Goal: Check status

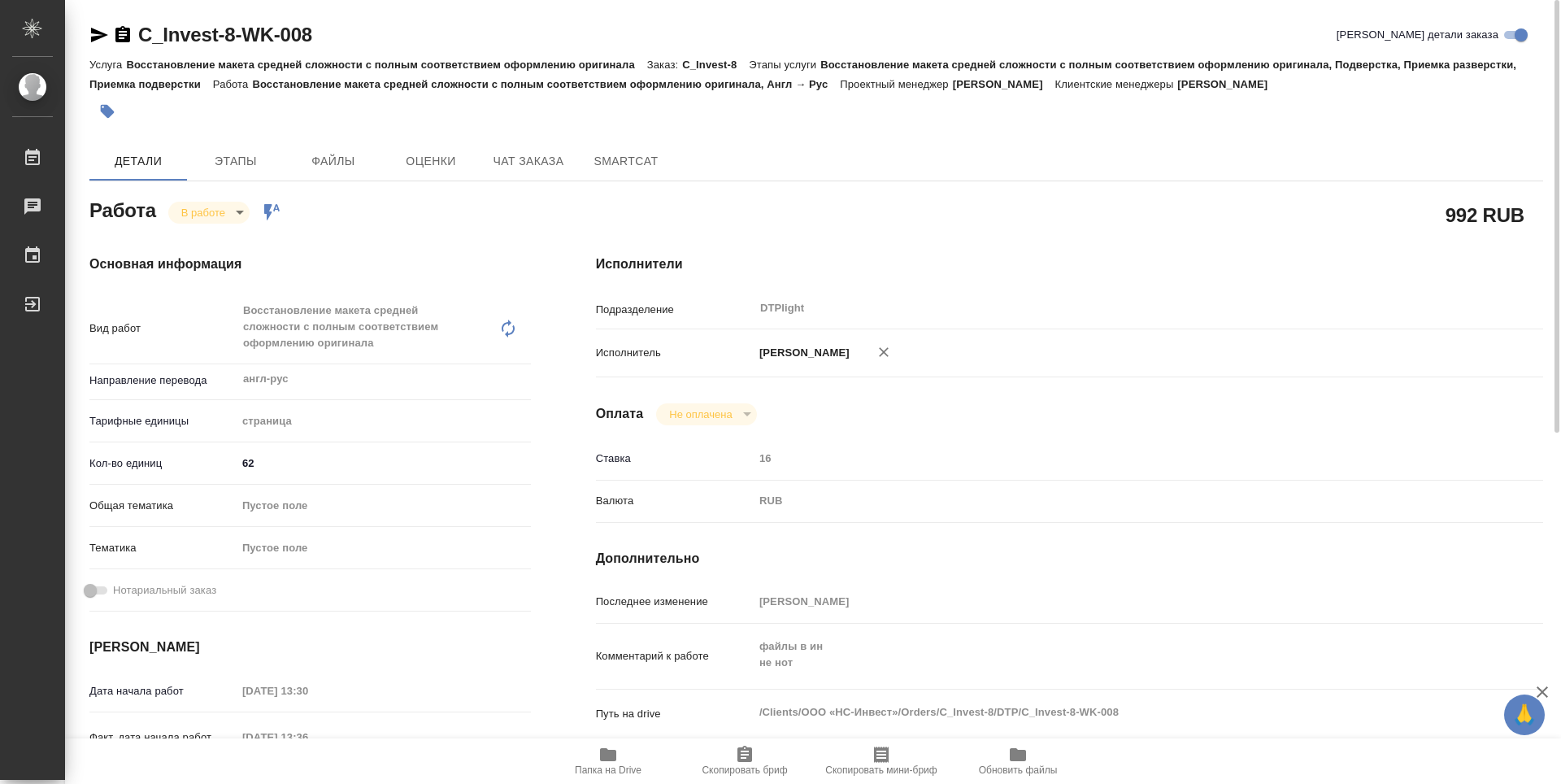
click at [628, 767] on span "Папка на Drive" at bounding box center [607, 769] width 66 height 11
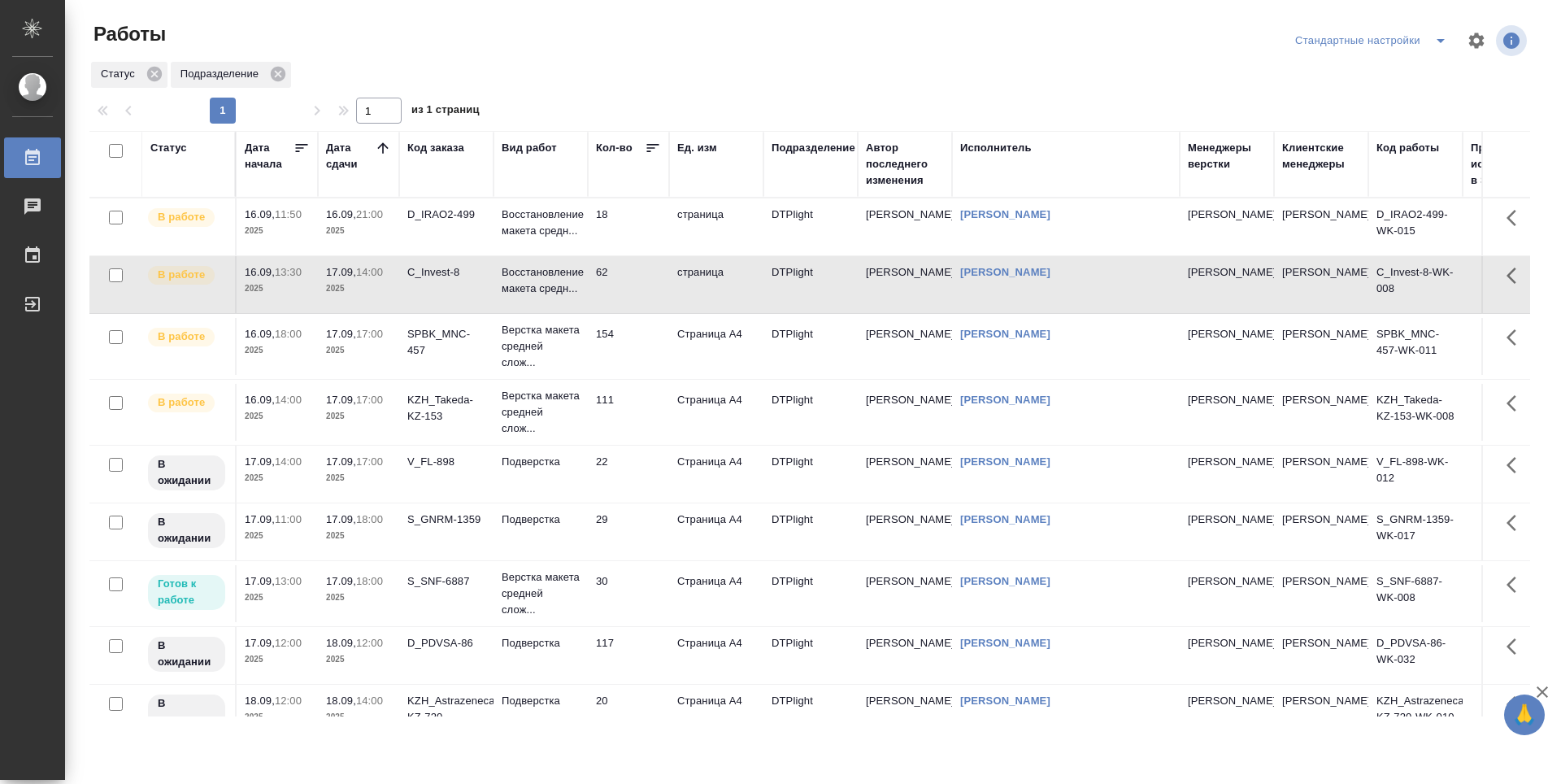
click at [644, 234] on td "18" at bounding box center [629, 227] width 81 height 57
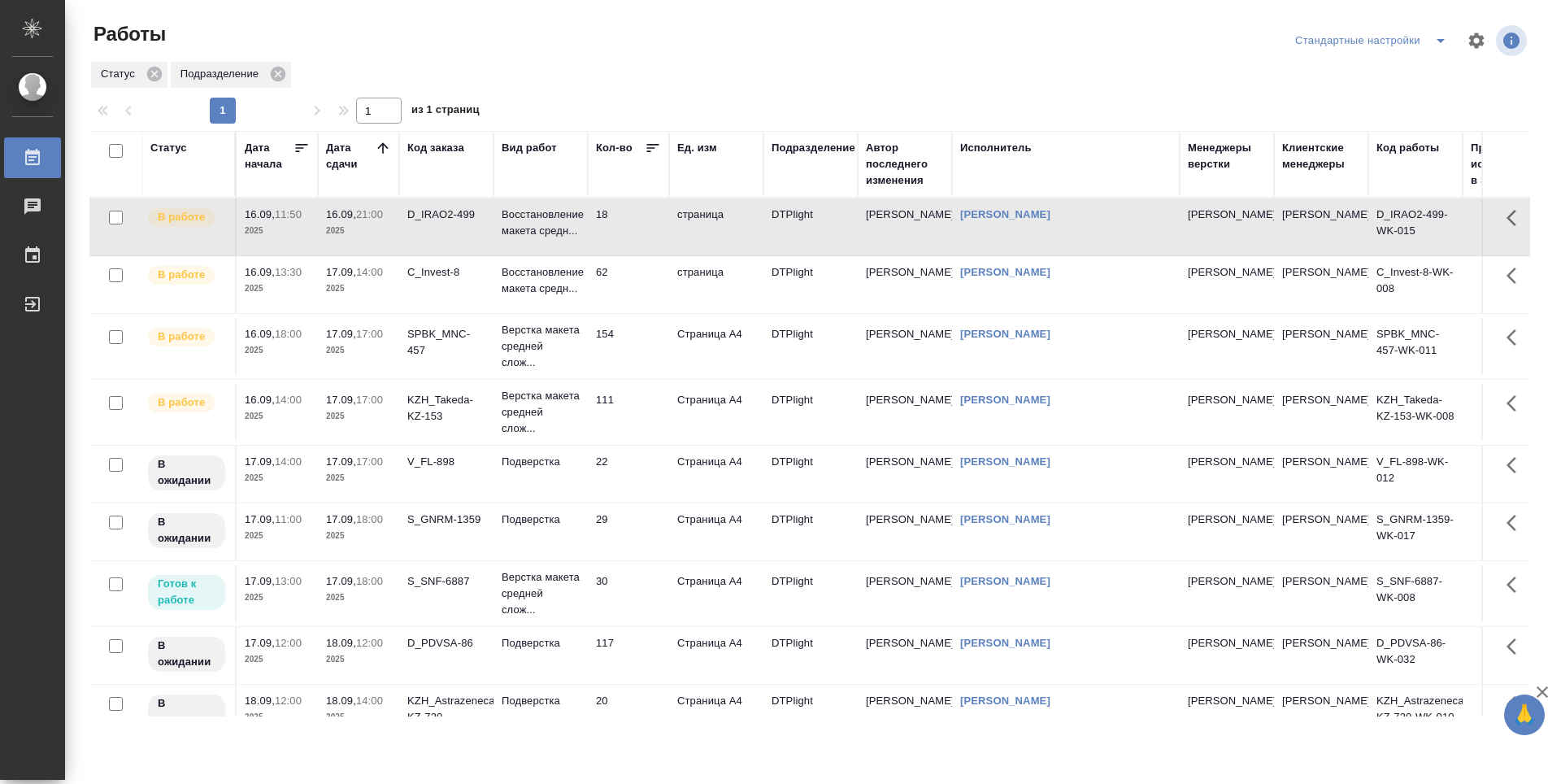
click at [644, 234] on td "18" at bounding box center [629, 227] width 81 height 57
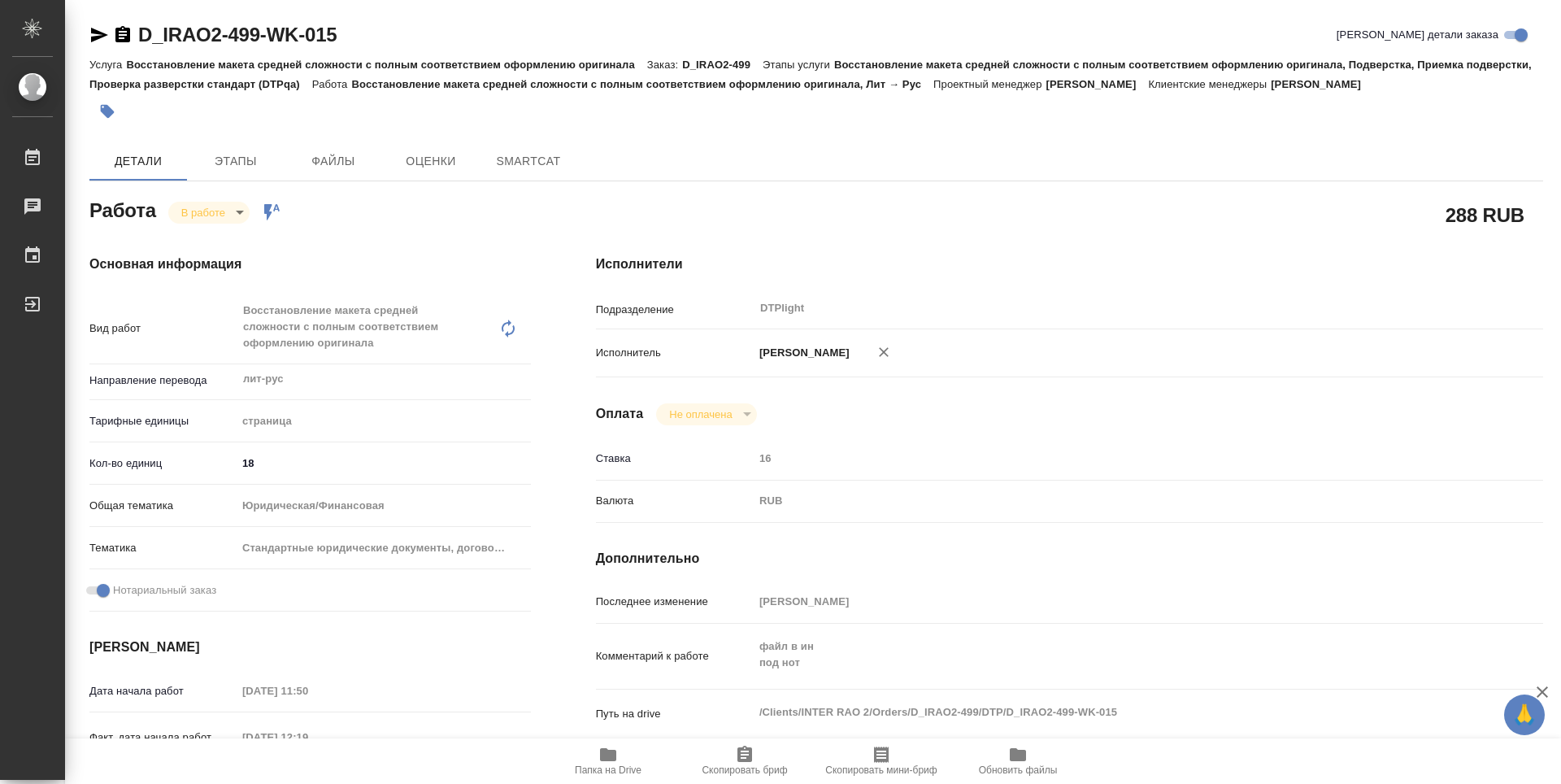
type textarea "x"
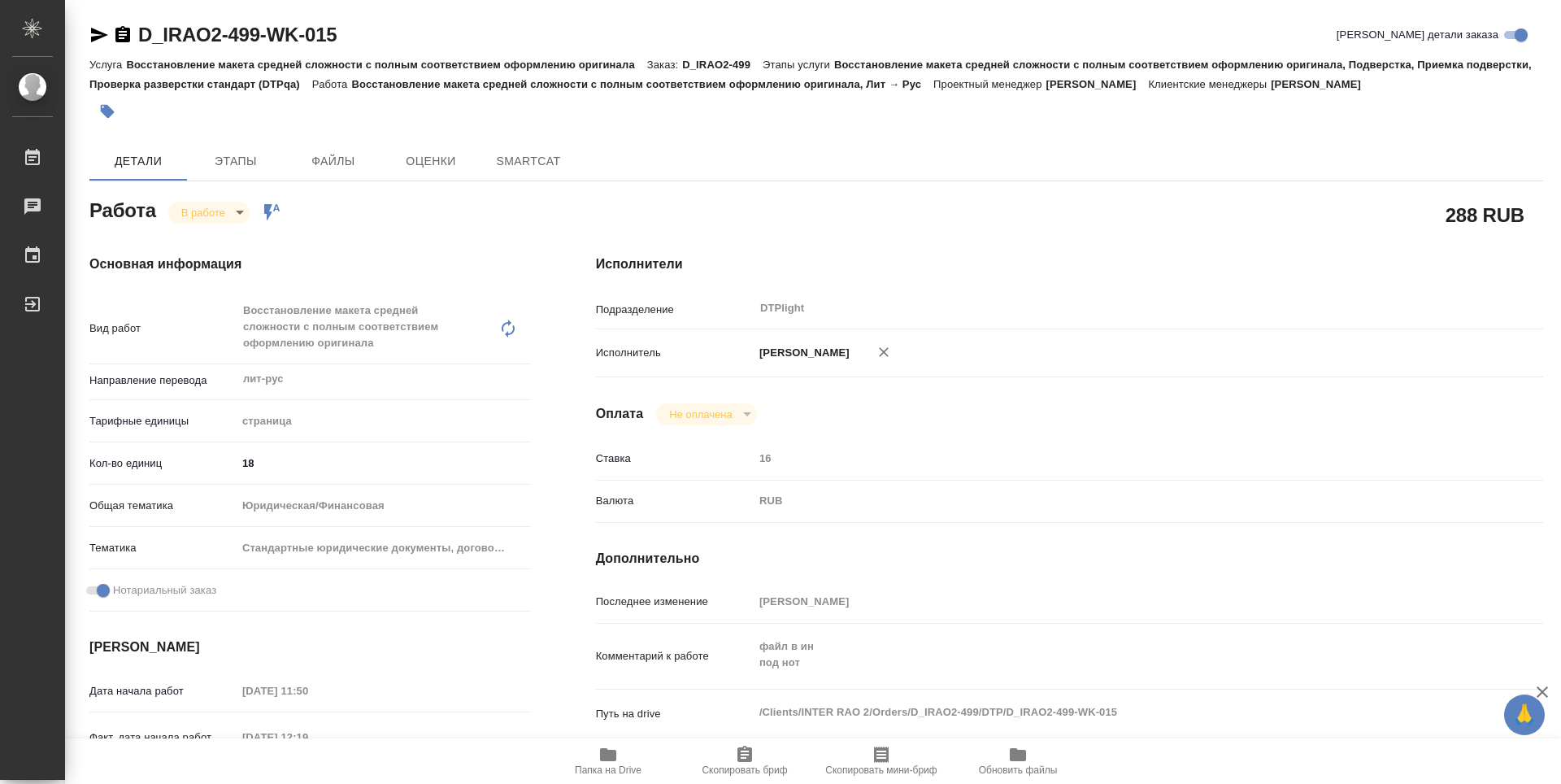
type textarea "x"
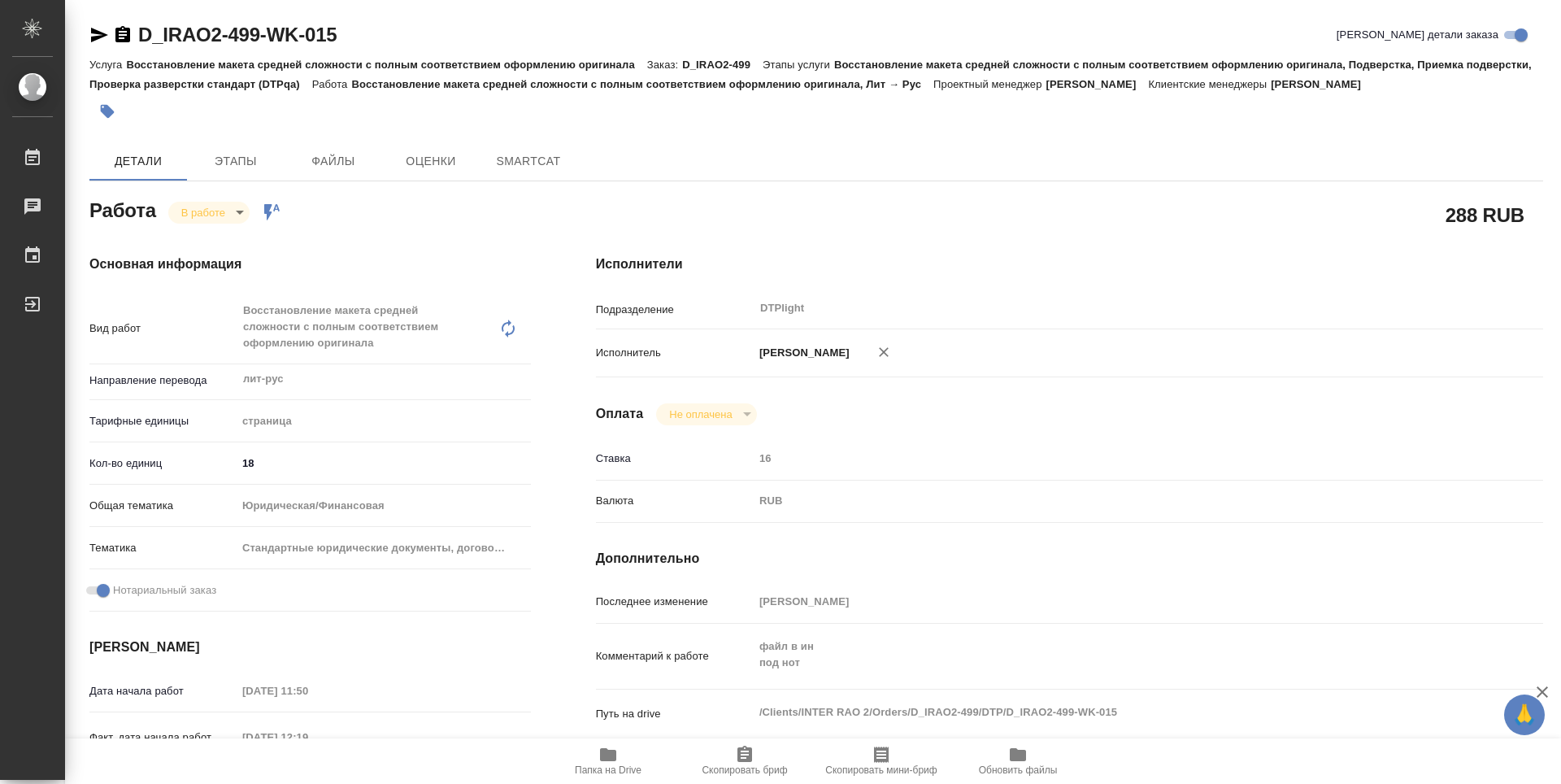
type textarea "x"
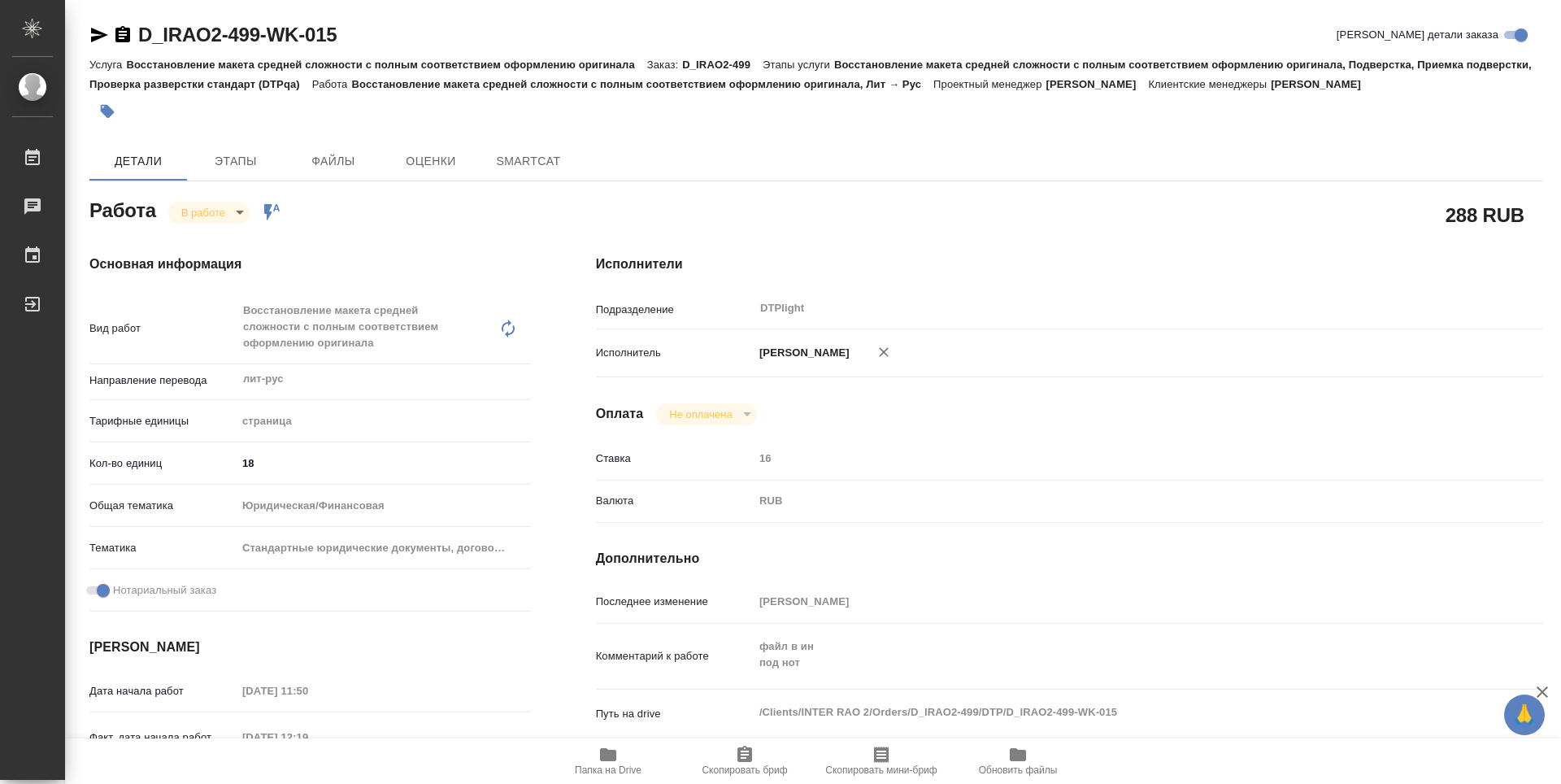
click at [624, 762] on span "Папка на Drive" at bounding box center [607, 760] width 117 height 31
type textarea "x"
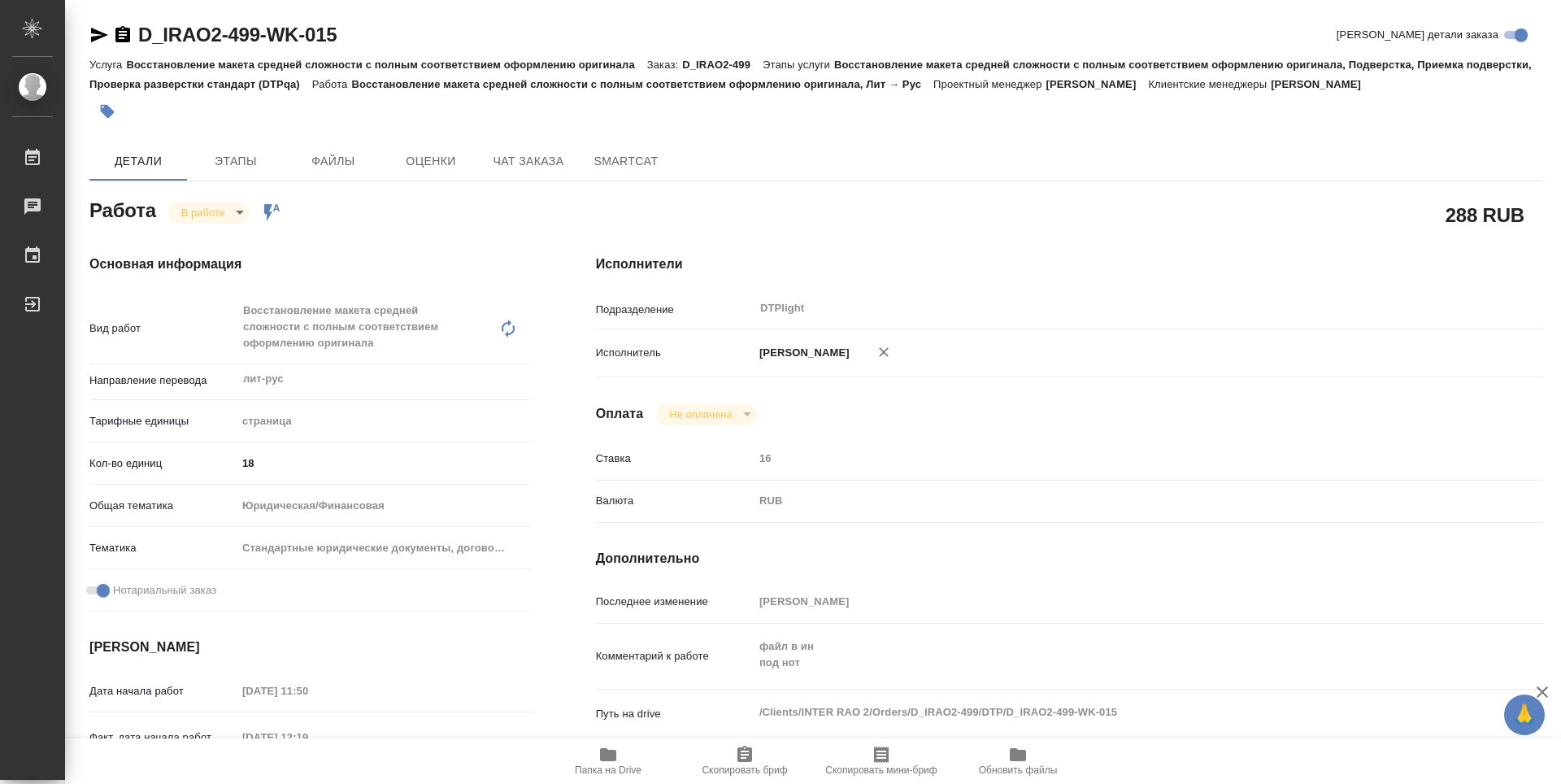
type textarea "x"
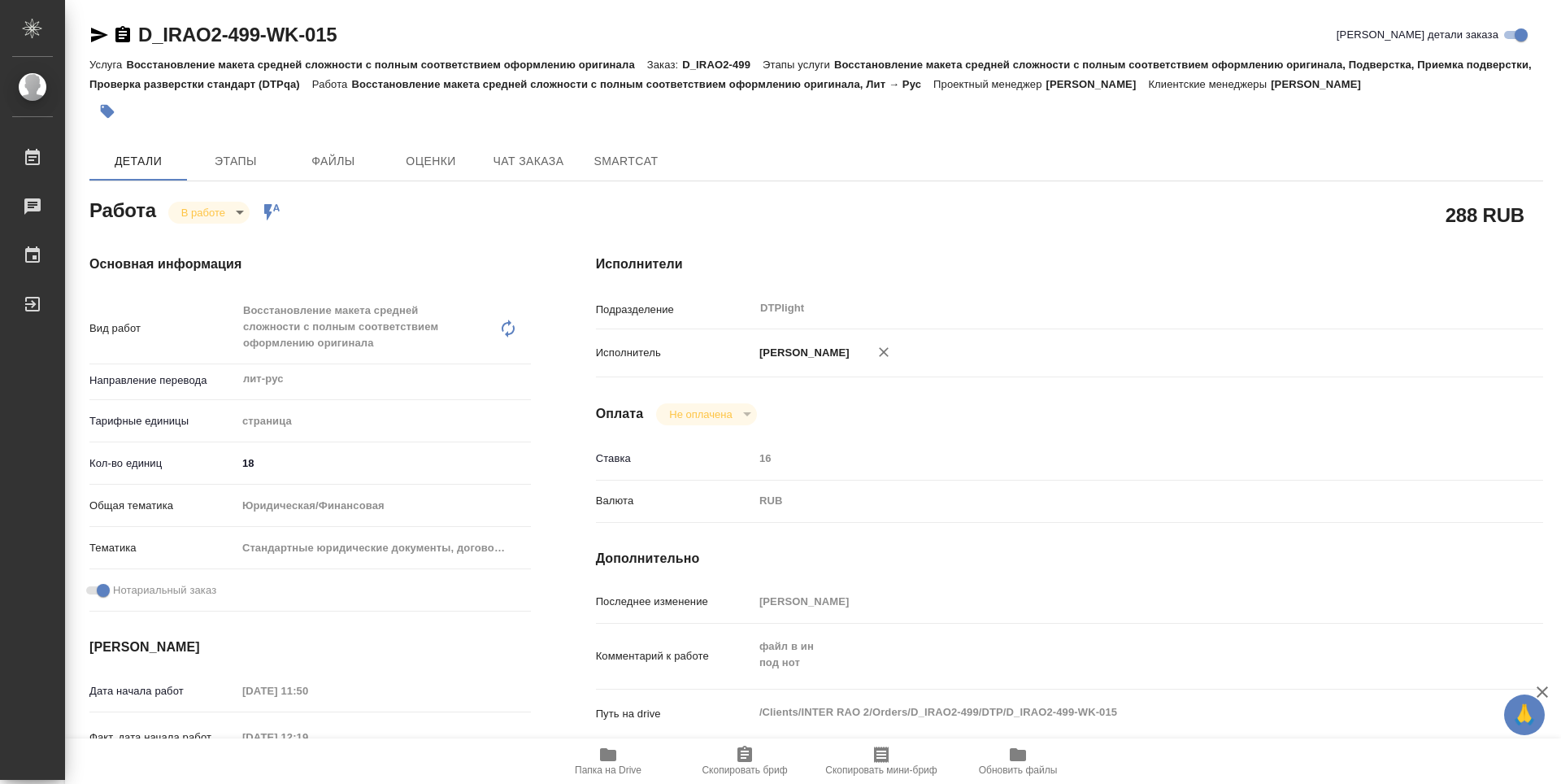
type textarea "x"
click at [237, 207] on body "🙏 .cls-1 fill:#fff; AWATERA Guselnikov Roman Работы 0 Чаты График Выйти D_IRAO2…" at bounding box center [780, 392] width 1561 height 784
click at [215, 233] on button "Выполнен" at bounding box center [211, 239] width 59 height 17
type textarea "x"
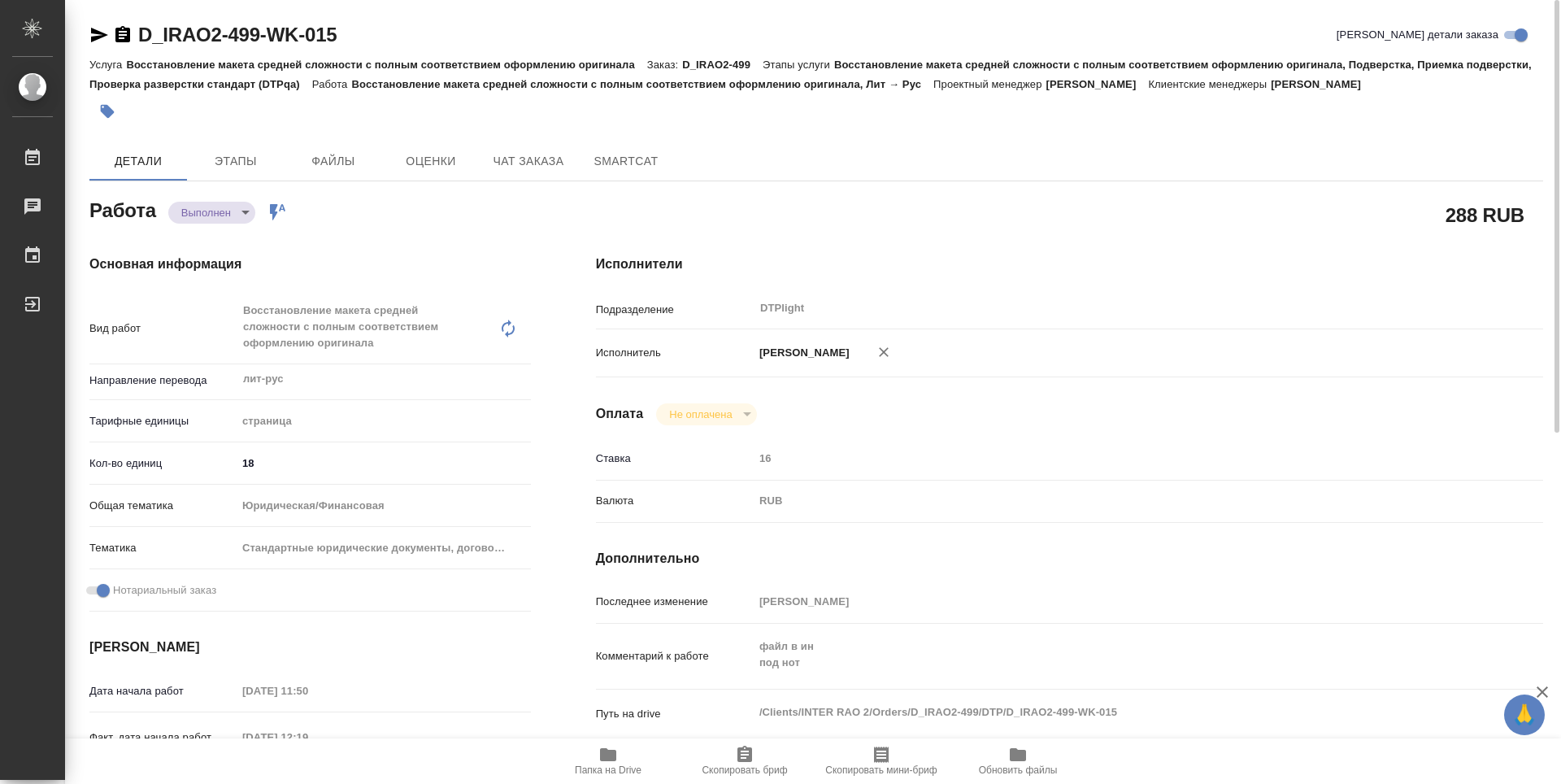
type textarea "x"
click at [122, 30] on icon "button" at bounding box center [122, 34] width 15 height 17
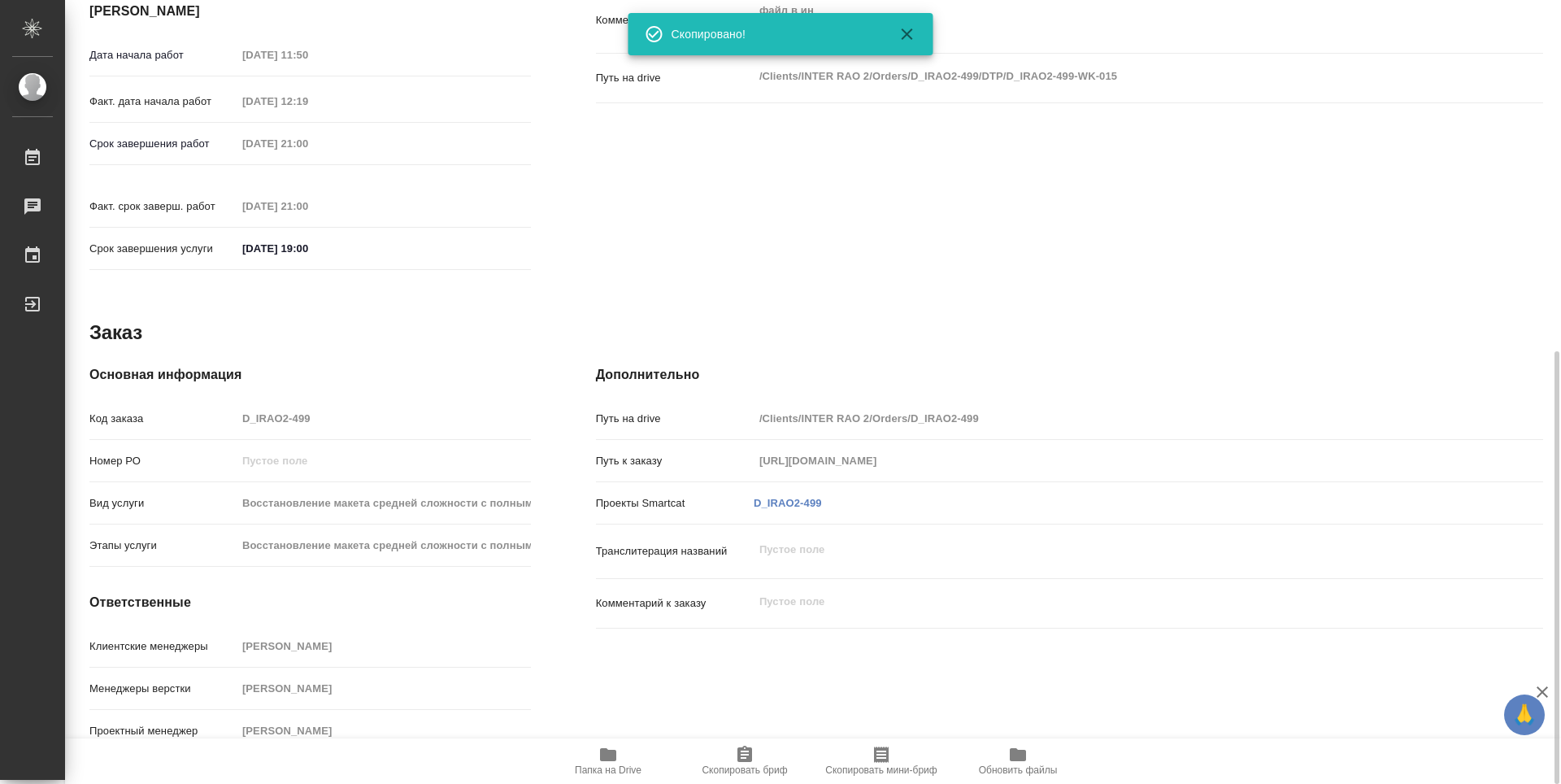
type textarea "x"
